Goal: Navigation & Orientation: Go to known website

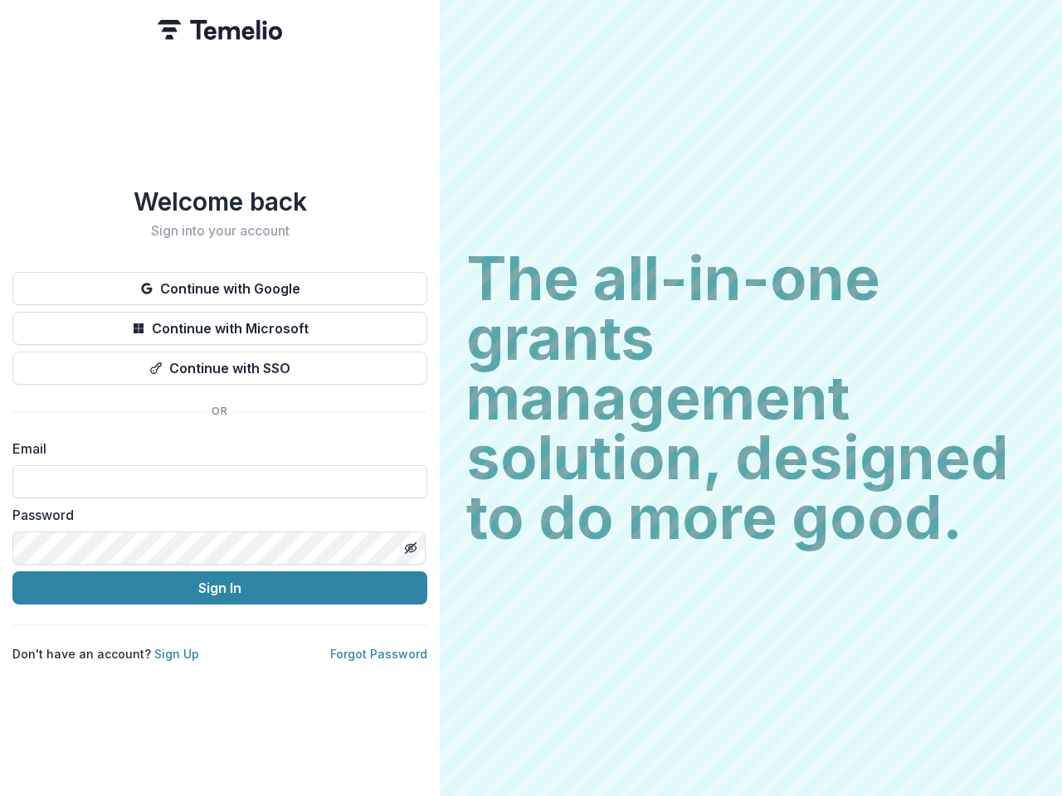
click at [531, 398] on h2 "The all-in-one grants management solution, designed to do more good." at bounding box center [750, 398] width 569 height 299
click at [220, 282] on button "Continue with Google" at bounding box center [219, 288] width 415 height 33
click at [220, 322] on button "Continue with Microsoft" at bounding box center [219, 328] width 415 height 33
click at [220, 362] on button "Continue with SSO" at bounding box center [219, 368] width 415 height 33
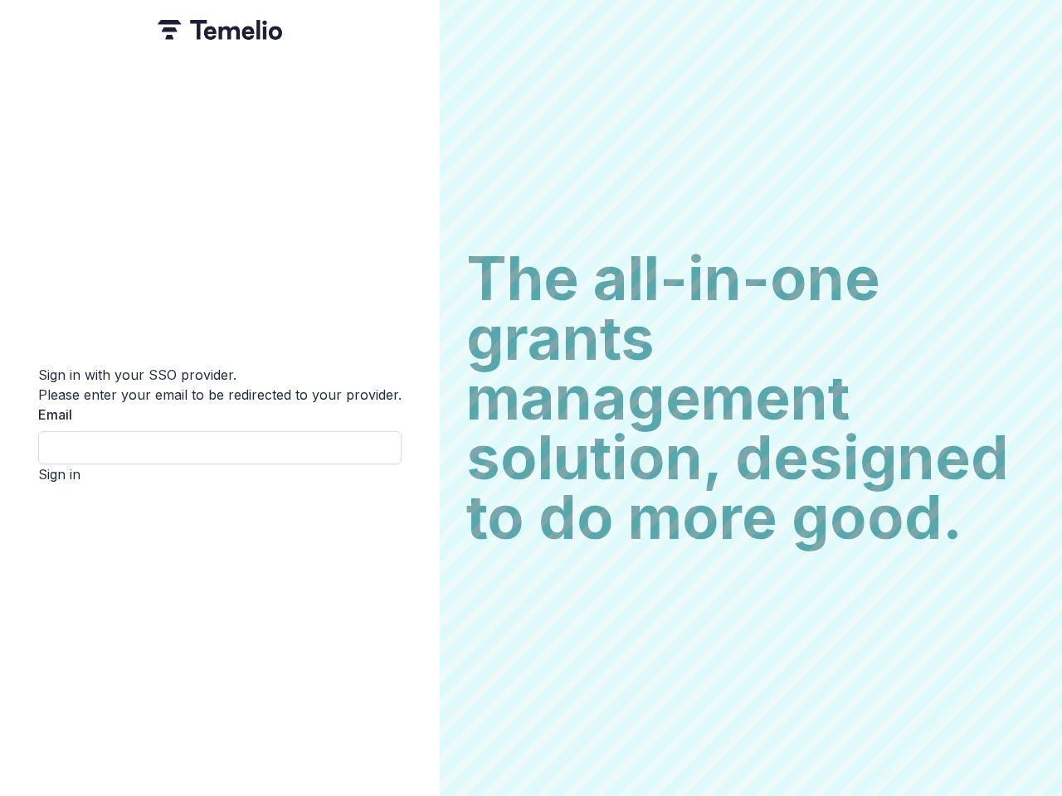
click at [410, 542] on div "Sign in with your SSO provider. Please enter your email to be redirected to you…" at bounding box center [220, 398] width 440 height 796
